Goal: Task Accomplishment & Management: Manage account settings

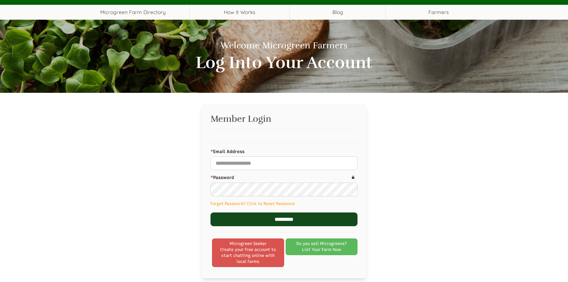
scroll to position [60, 0]
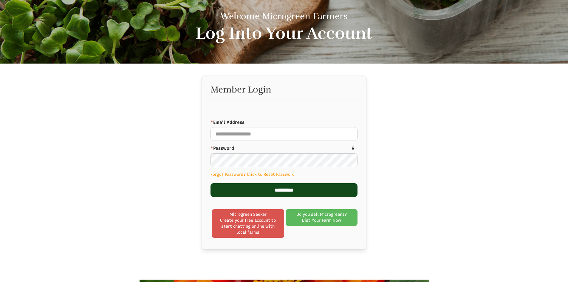
select select "Language Translate Widget"
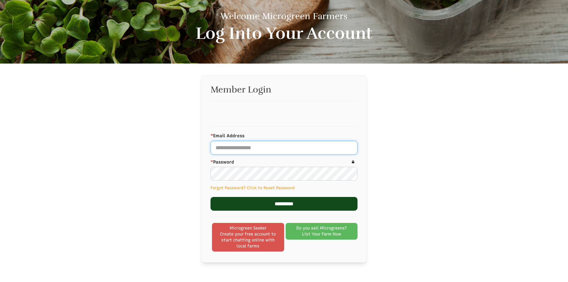
click at [293, 149] on input "* Email Address" at bounding box center [284, 148] width 147 height 14
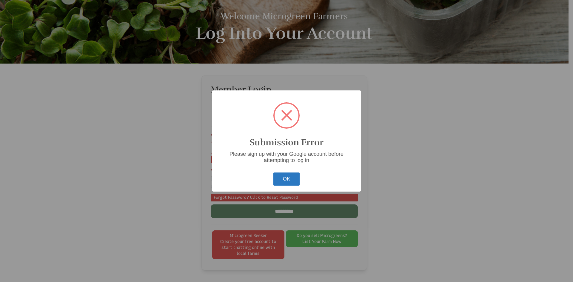
click at [290, 178] on button "OK" at bounding box center [286, 178] width 27 height 13
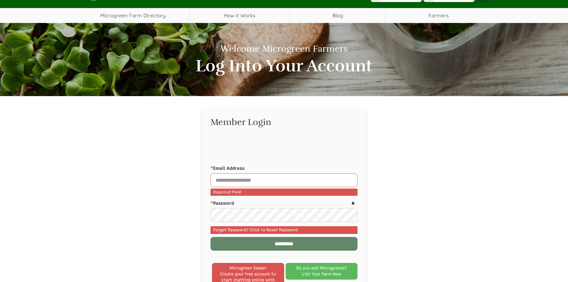
scroll to position [0, 0]
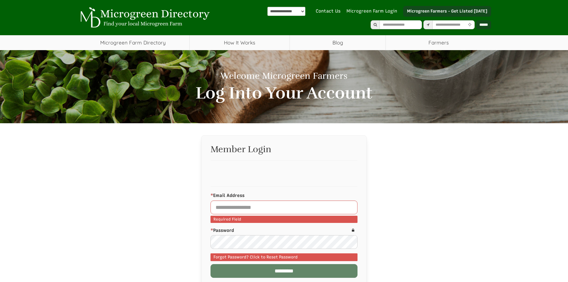
click at [386, 10] on link "Microgreen Farm Login" at bounding box center [374, 11] width 54 height 6
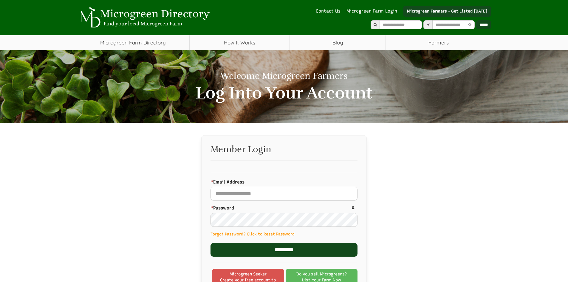
select select "Language Translate Widget"
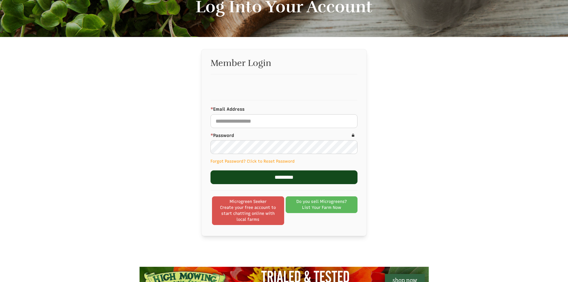
scroll to position [89, 0]
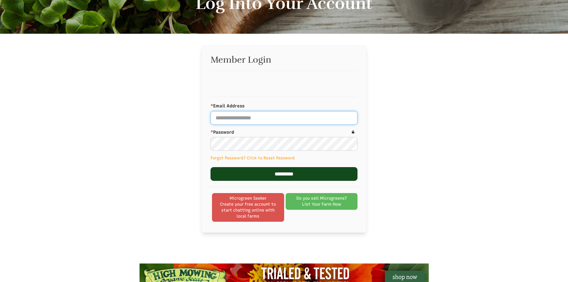
click at [285, 118] on input "* Email Address" at bounding box center [284, 118] width 147 height 14
click at [261, 119] on input "* Email Address" at bounding box center [284, 118] width 147 height 14
click at [231, 118] on input "* Email Address" at bounding box center [284, 118] width 147 height 14
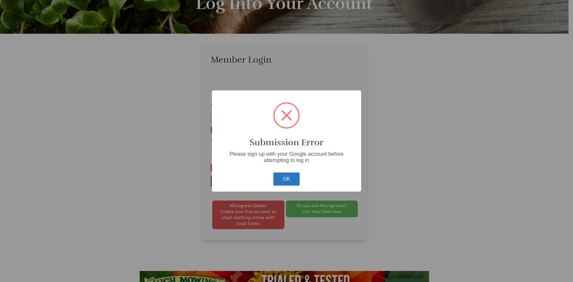
click at [297, 179] on button "OK" at bounding box center [286, 178] width 27 height 13
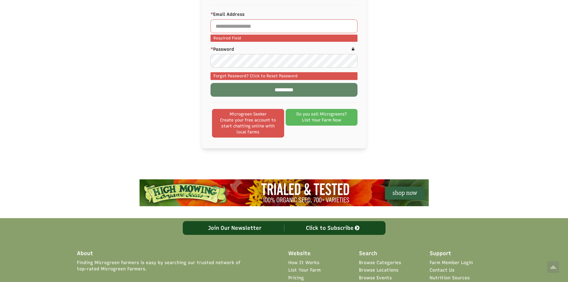
scroll to position [179, 0]
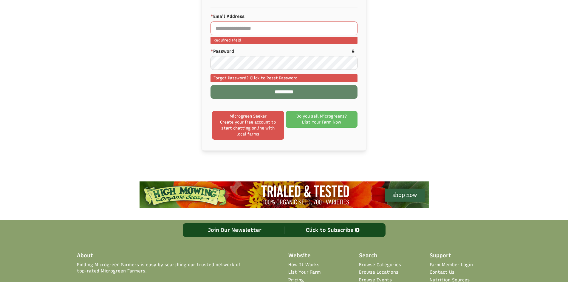
click at [339, 118] on link "Do you sell Microgreens? List Your Farm Now" at bounding box center [322, 119] width 72 height 17
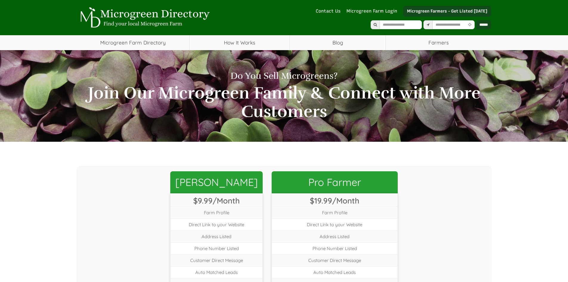
select select "Language Translate Widget"
click at [389, 12] on link "Microgreen Farm Login" at bounding box center [374, 11] width 54 height 6
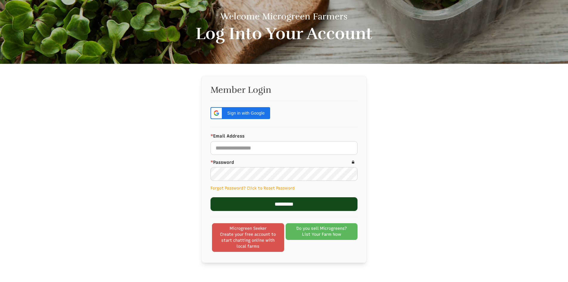
scroll to position [60, 0]
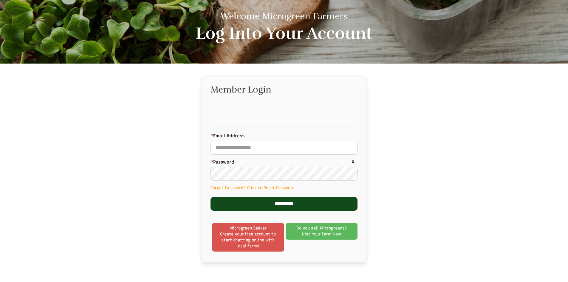
select select "Language Translate Widget"
click at [271, 152] on input "* Email Address" at bounding box center [284, 148] width 147 height 14
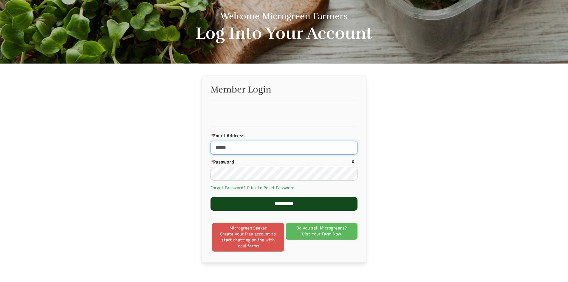
type input "*****"
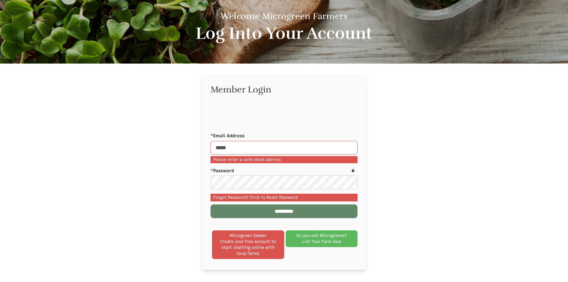
click at [264, 187] on form "Member Login * Email Address ***** Required Field Please enter a valid email ad…" at bounding box center [284, 173] width 147 height 176
click at [260, 196] on link "Forgot Password? Click to Reset Password" at bounding box center [256, 197] width 84 height 5
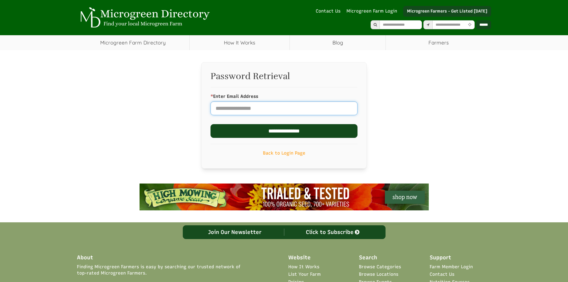
click at [278, 109] on input "* Enter Email Address" at bounding box center [284, 108] width 147 height 14
select select "Language Translate Widget"
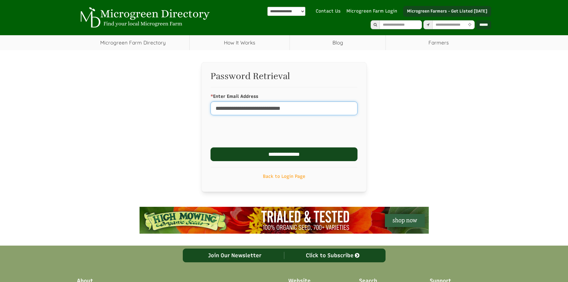
type input "**********"
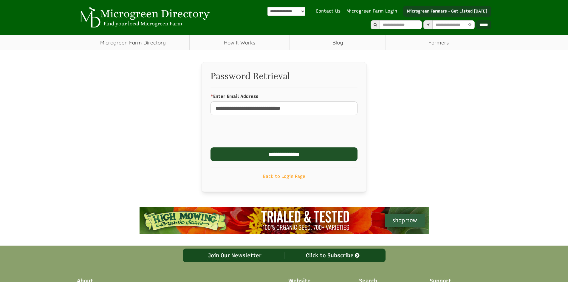
click at [322, 155] on input "**********" at bounding box center [284, 154] width 147 height 14
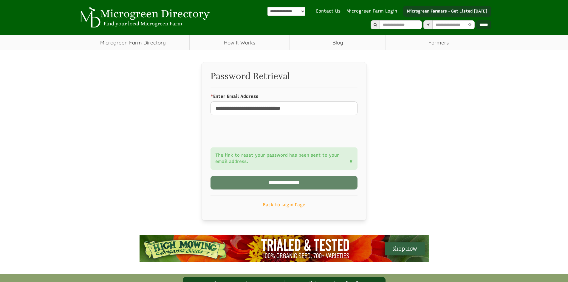
click at [159, 78] on div "**********" at bounding box center [284, 141] width 424 height 158
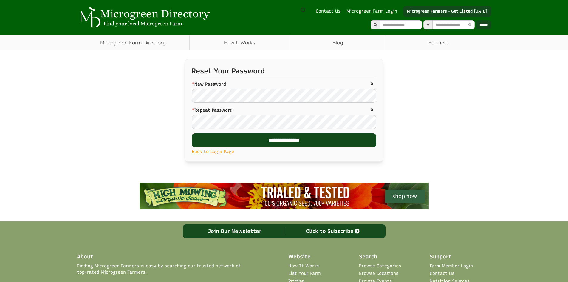
click at [237, 89] on div "* New Password Required Field Please enter value between 6 and 25 characters lo…" at bounding box center [284, 91] width 185 height 21
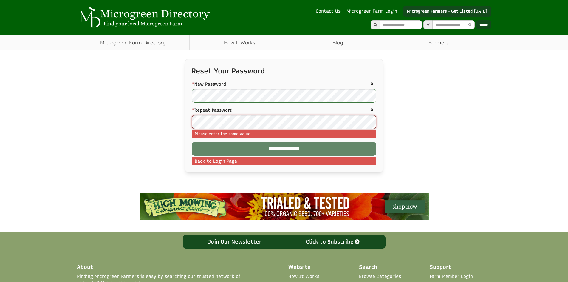
select select "Language Translate Widget"
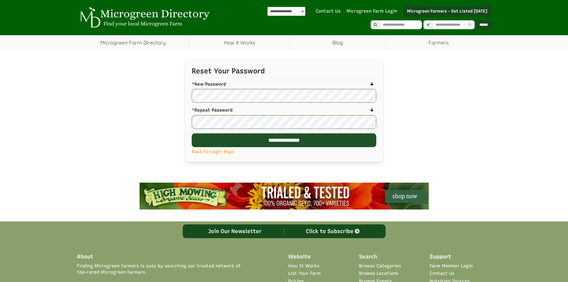
click at [304, 138] on input "**********" at bounding box center [284, 140] width 185 height 14
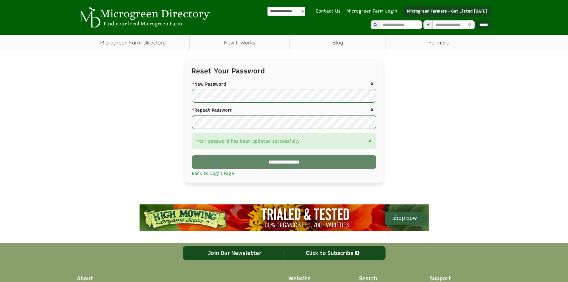
click at [206, 175] on link "Back to Login Page" at bounding box center [213, 173] width 42 height 5
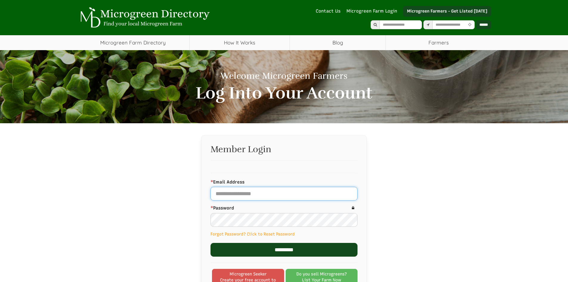
click at [250, 191] on input "* Email Address" at bounding box center [284, 194] width 147 height 14
select select "Language Translate Widget"
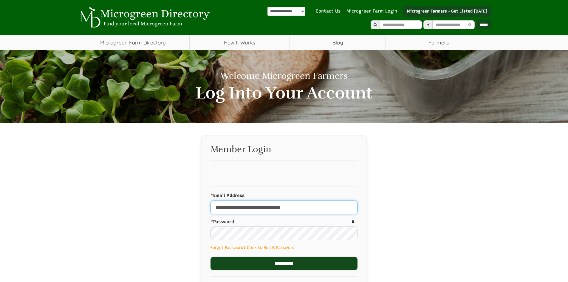
type input "**********"
click at [305, 259] on input "*********" at bounding box center [284, 264] width 147 height 14
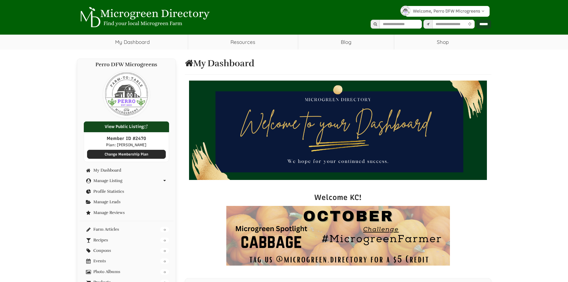
select select "Language Translate Widget"
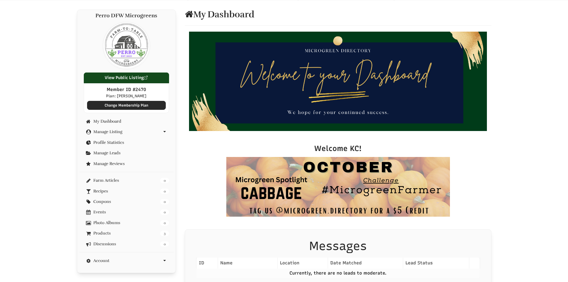
scroll to position [60, 0]
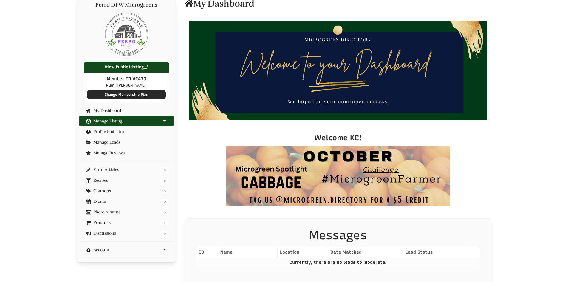
click at [116, 124] on div "Manage Listing" at bounding box center [126, 121] width 95 height 10
click at [156, 120] on link "Manage Listing" at bounding box center [127, 121] width 86 height 4
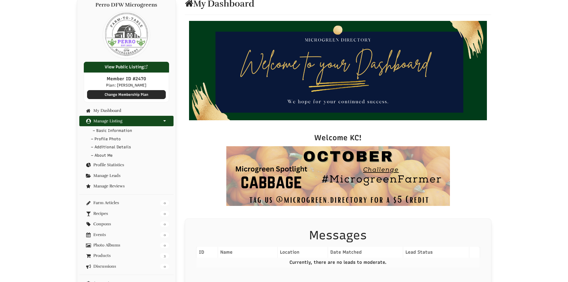
click at [126, 129] on link "– Basic Information" at bounding box center [126, 130] width 95 height 9
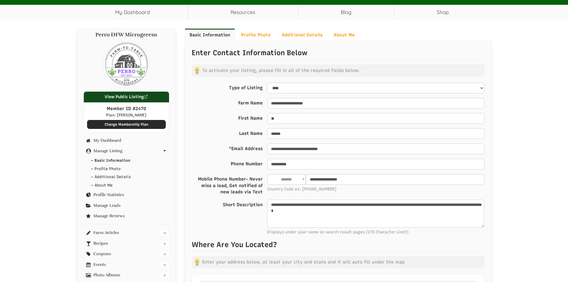
select select "Language Translate Widget"
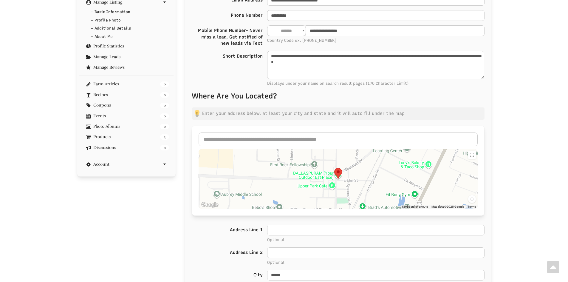
scroll to position [119, 0]
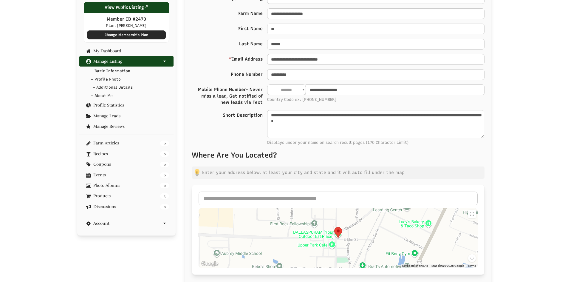
click at [105, 88] on link "– Additional Details" at bounding box center [126, 87] width 95 height 9
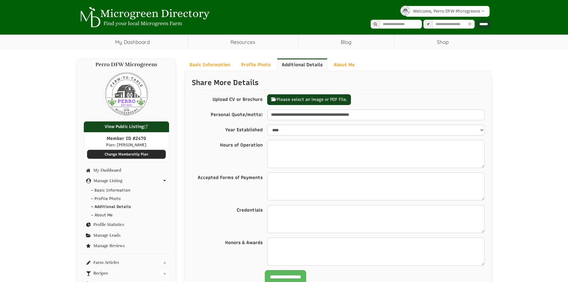
select select "Language Translate Widget"
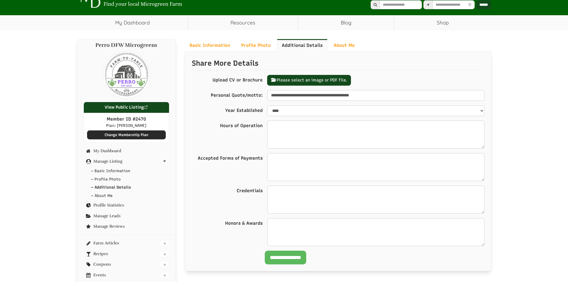
scroll to position [30, 0]
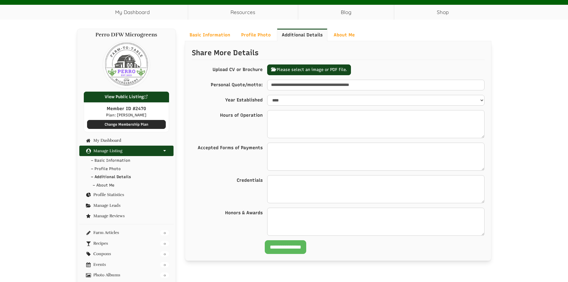
click at [100, 184] on link "– About Me" at bounding box center [126, 185] width 95 height 9
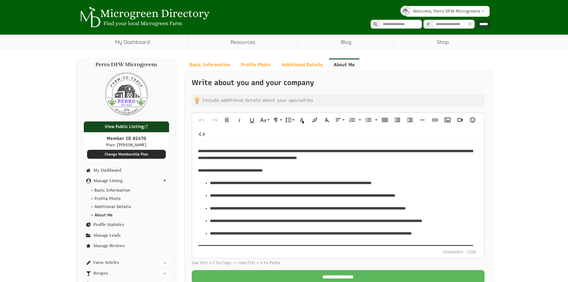
select select "Language Translate Widget"
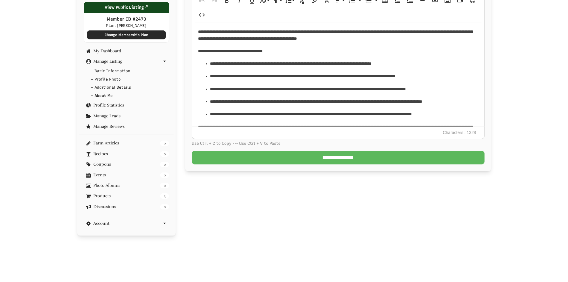
scroll to position [149, 0]
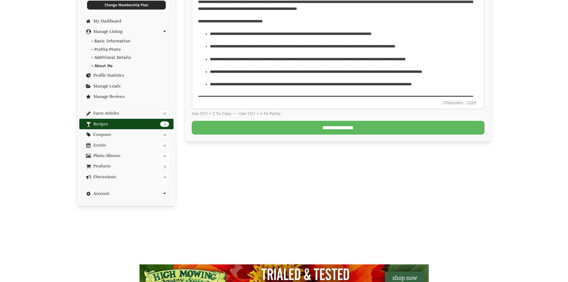
click at [99, 126] on link "0 Recipes" at bounding box center [127, 124] width 86 height 4
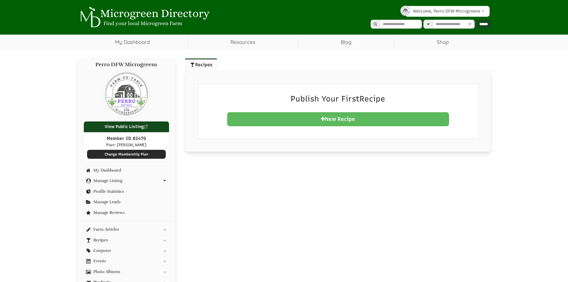
select select "Language Translate Widget"
click at [381, 118] on link "New Recipe" at bounding box center [338, 119] width 222 height 14
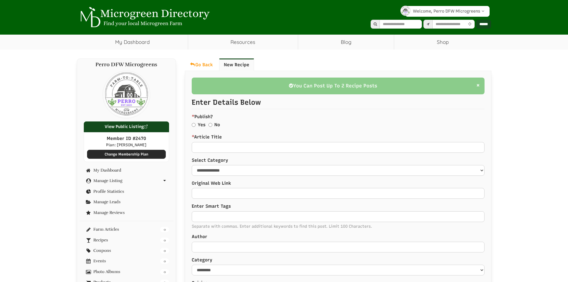
select select "Language Translate Widget"
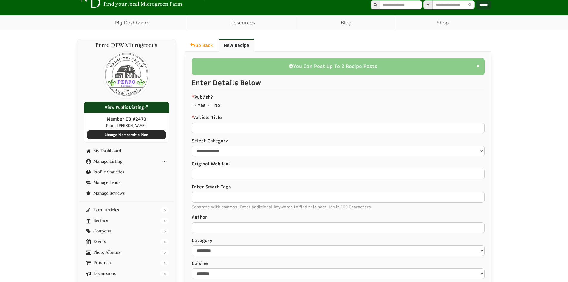
scroll to position [30, 0]
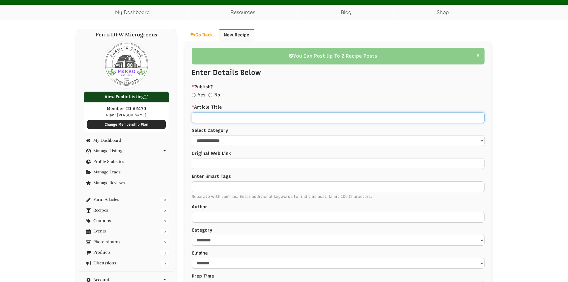
click at [234, 119] on input "* Article Title" at bounding box center [338, 117] width 293 height 11
click at [237, 140] on select "**********" at bounding box center [338, 140] width 293 height 11
click at [251, 129] on label "Select Category" at bounding box center [338, 130] width 293 height 6
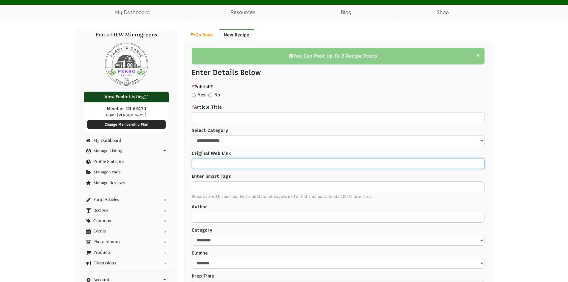
click at [241, 164] on input "Original Web Link" at bounding box center [338, 163] width 293 height 11
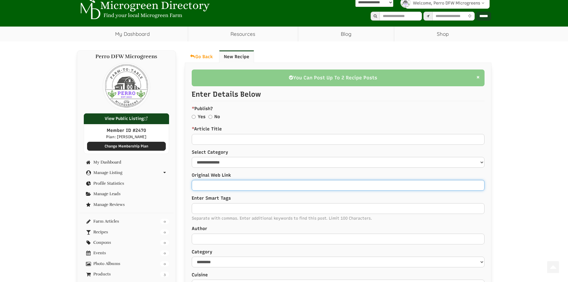
scroll to position [0, 0]
